Goal: Navigation & Orientation: Find specific page/section

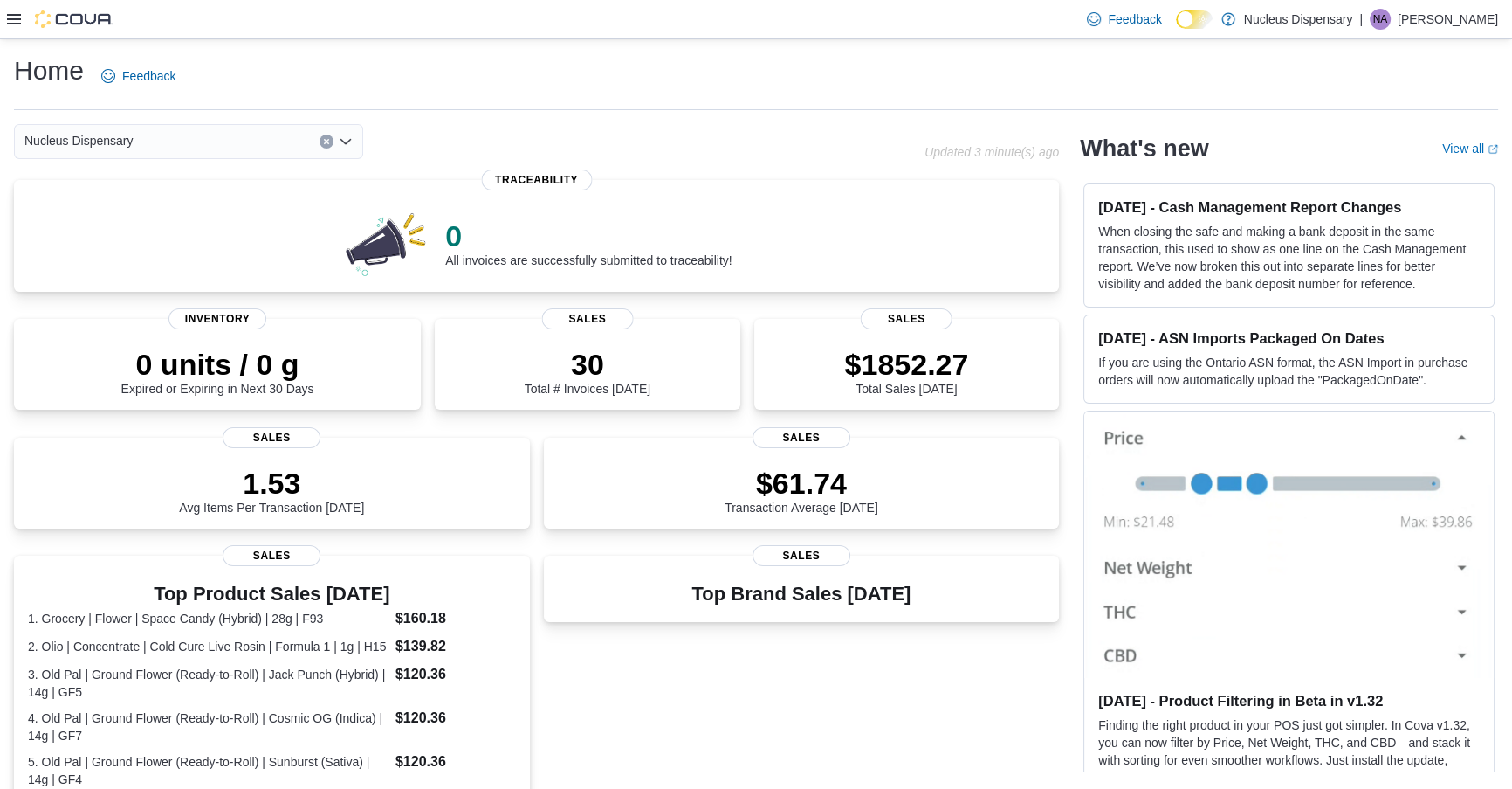
click at [10, 12] on icon at bounding box center [14, 19] width 14 height 14
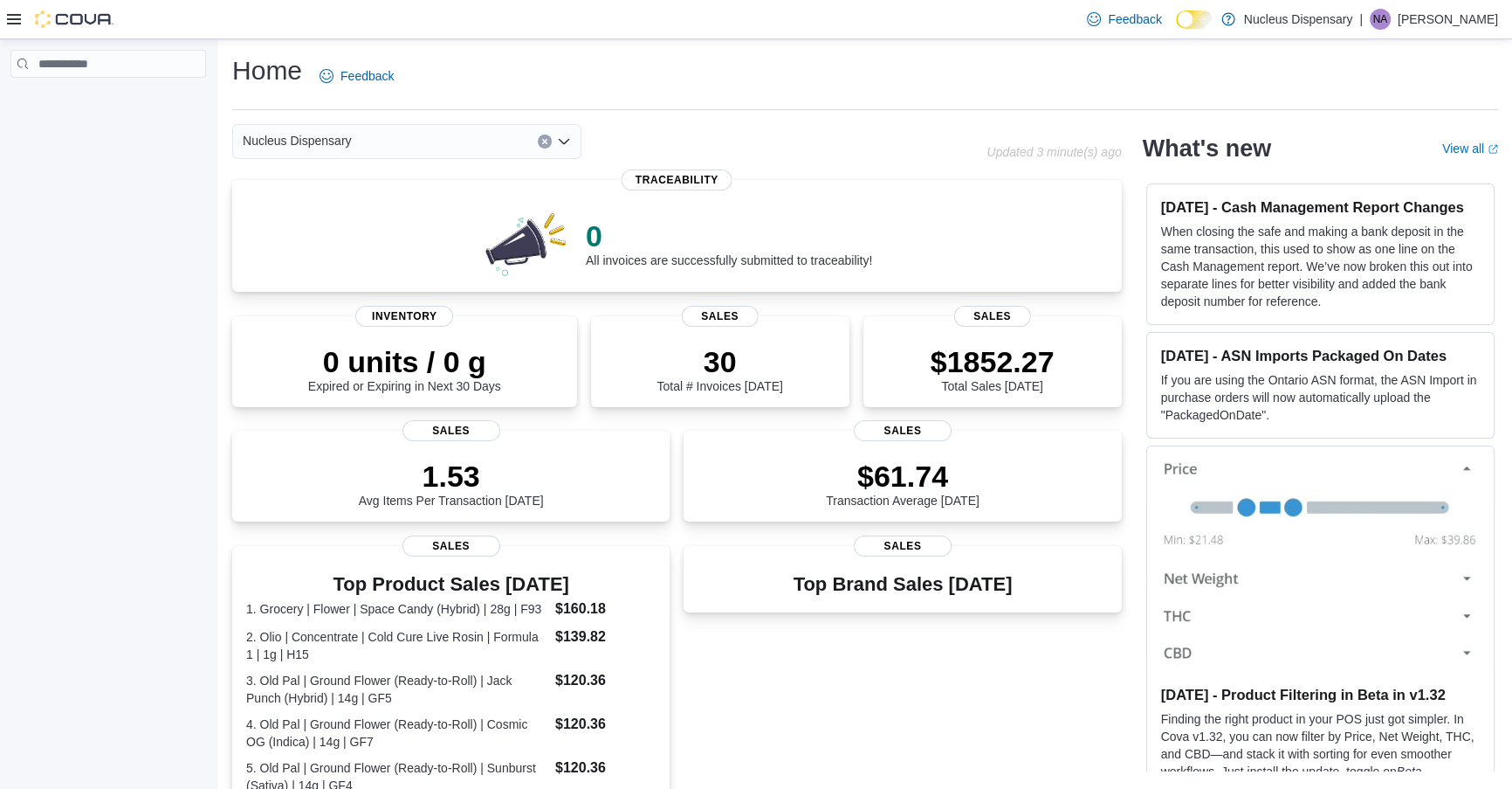
click at [19, 26] on icon at bounding box center [14, 19] width 14 height 14
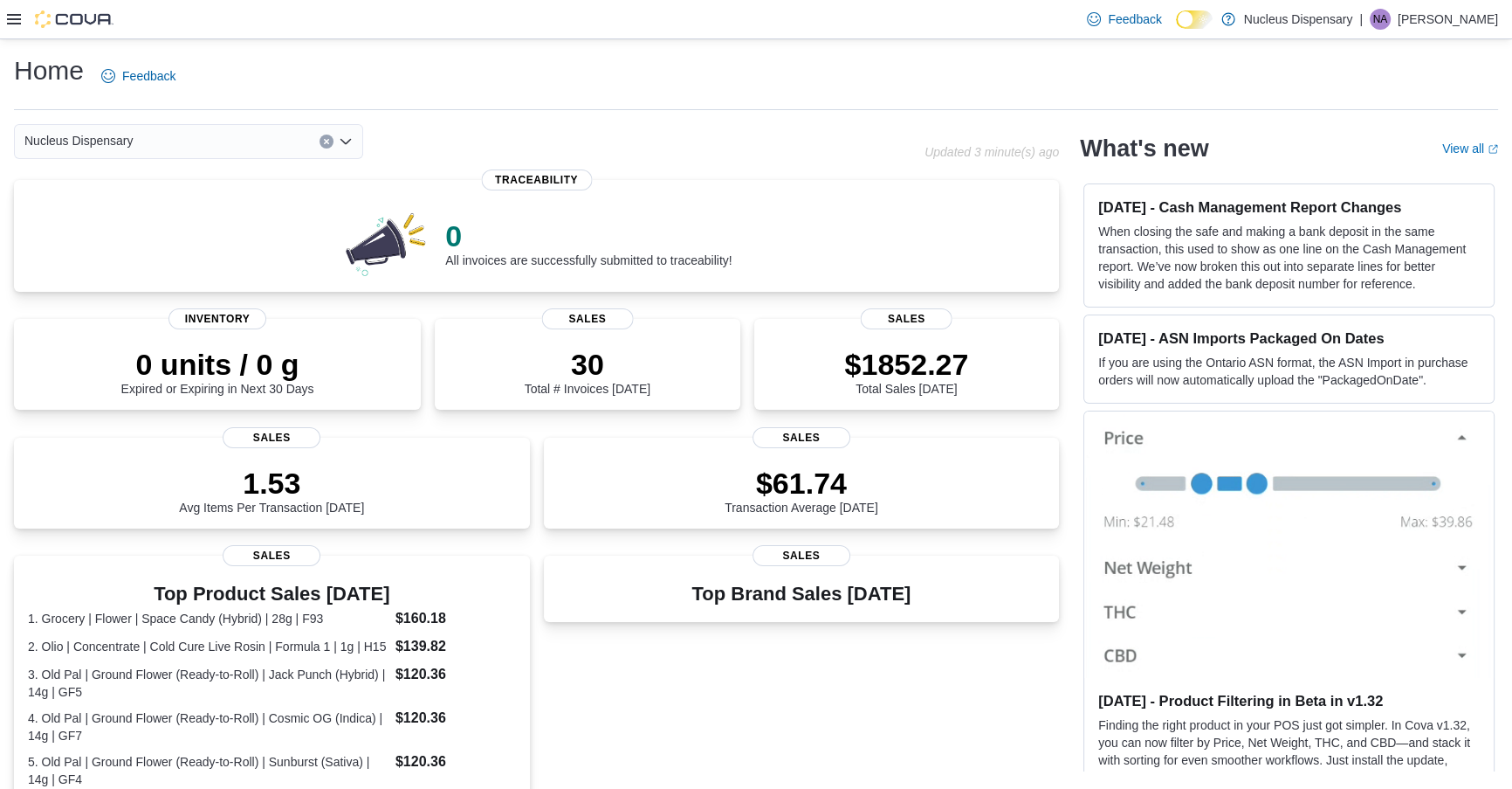
click at [19, 26] on icon at bounding box center [14, 19] width 14 height 14
